Goal: Complete application form: Complete application form

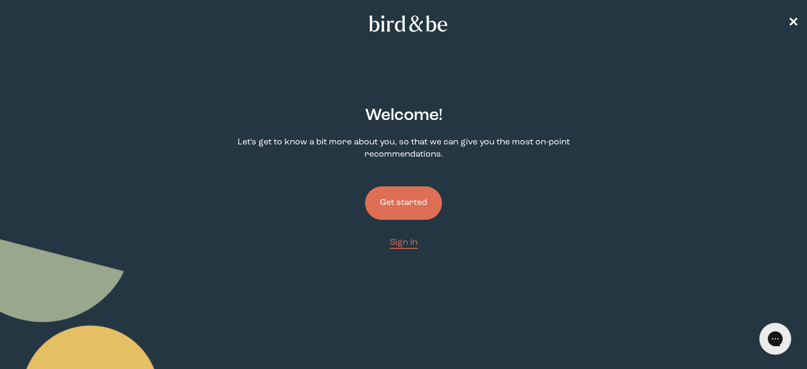
click at [391, 195] on button "Get started" at bounding box center [403, 202] width 77 height 33
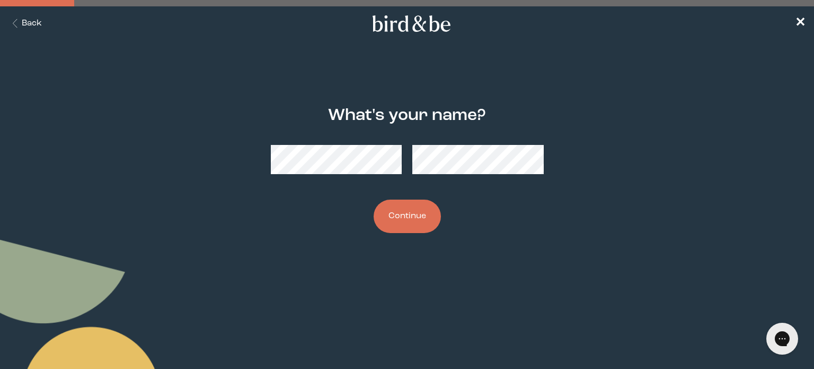
click at [404, 218] on button "Continue" at bounding box center [407, 215] width 67 height 33
click at [434, 210] on button "Continue" at bounding box center [407, 215] width 67 height 33
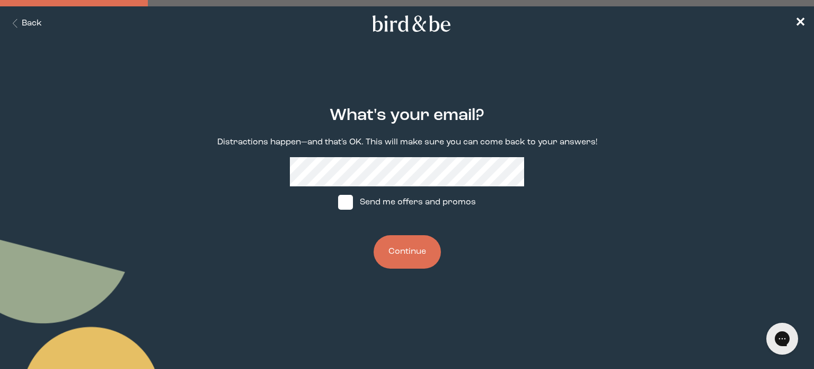
click at [422, 252] on button "Continue" at bounding box center [407, 251] width 67 height 33
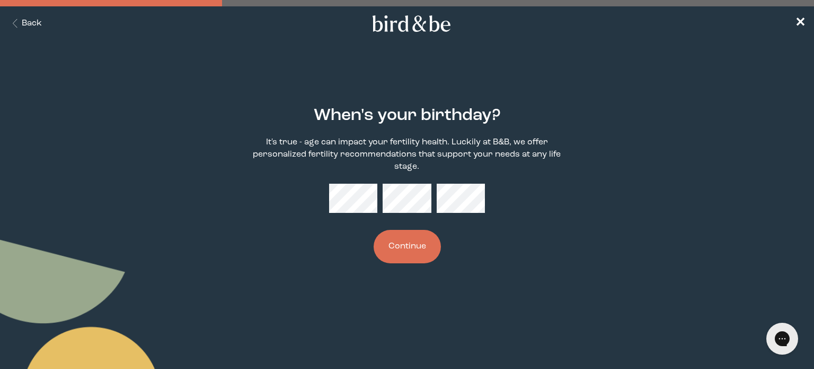
click at [422, 252] on button "Continue" at bounding box center [407, 246] width 67 height 33
click at [418, 253] on button "Continue" at bounding box center [407, 246] width 67 height 33
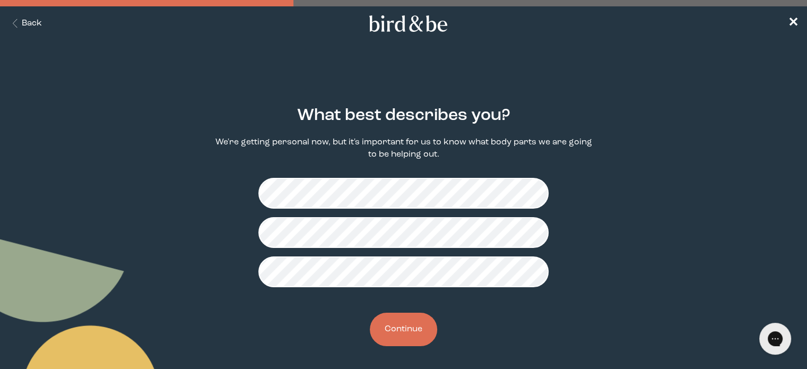
click at [410, 327] on button "Continue" at bounding box center [403, 328] width 67 height 33
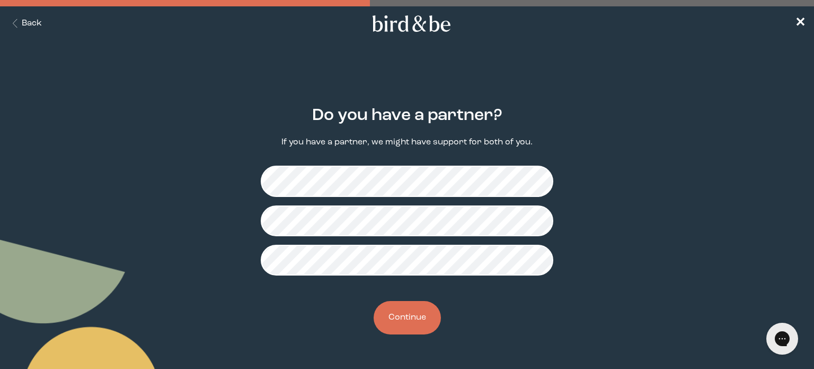
click at [421, 316] on button "Continue" at bounding box center [407, 317] width 67 height 33
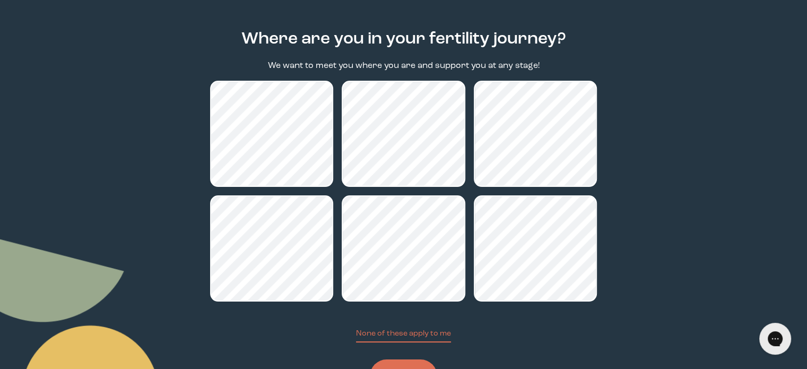
scroll to position [126, 0]
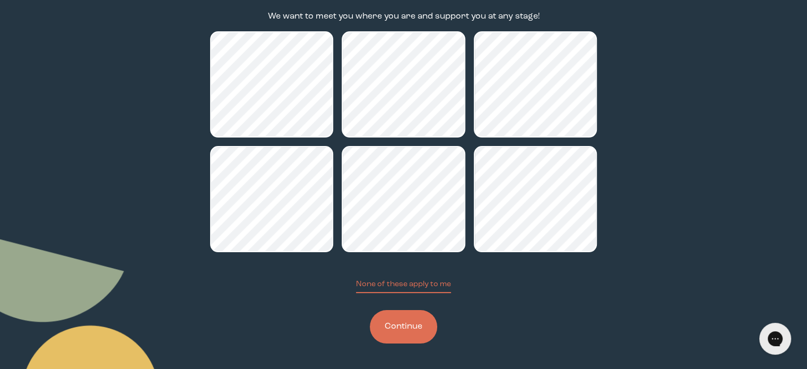
click at [410, 326] on button "Continue" at bounding box center [403, 326] width 67 height 33
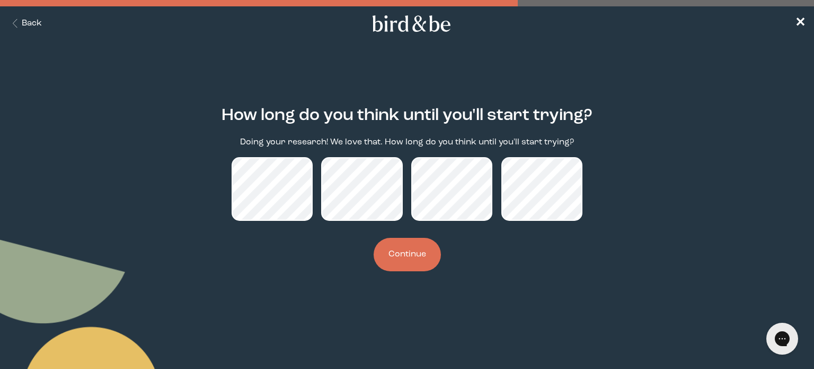
click at [407, 264] on button "Continue" at bounding box center [407, 254] width 67 height 33
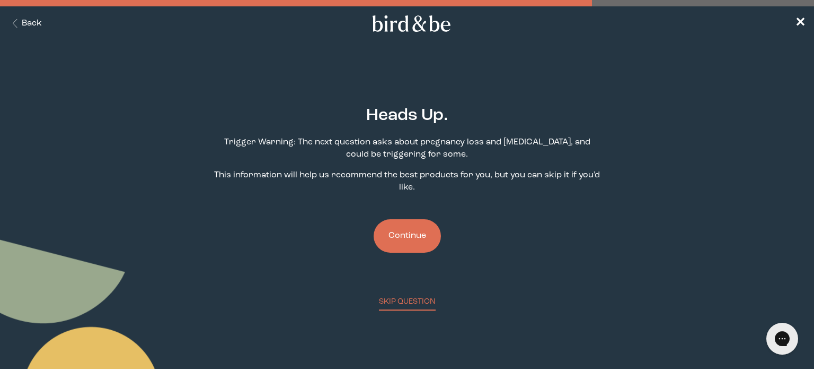
click at [417, 244] on button "Continue" at bounding box center [407, 235] width 67 height 33
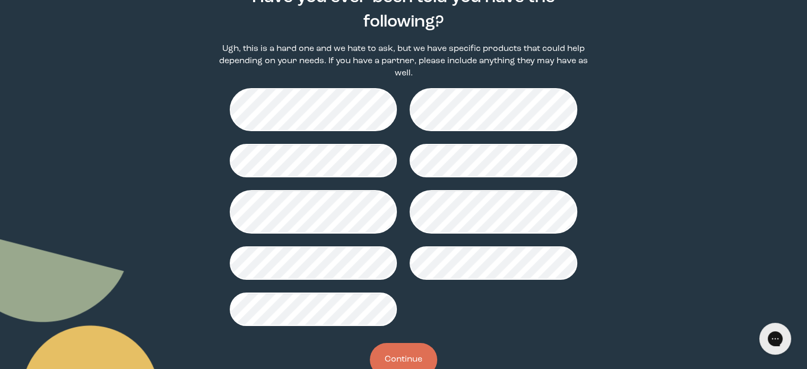
scroll to position [139, 0]
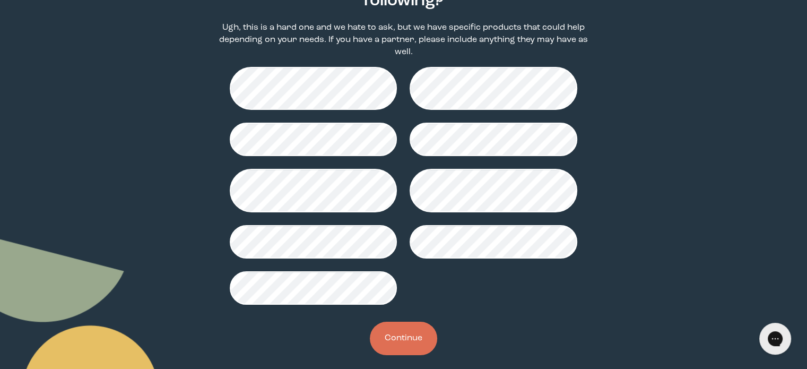
click at [411, 335] on button "Continue" at bounding box center [403, 337] width 67 height 33
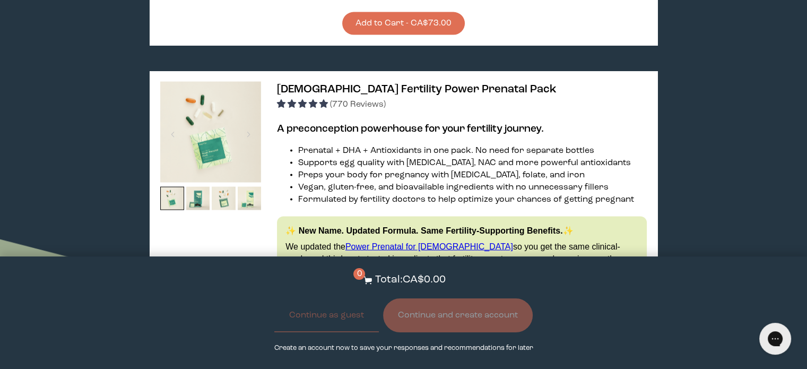
scroll to position [2139, 0]
